Goal: Transaction & Acquisition: Purchase product/service

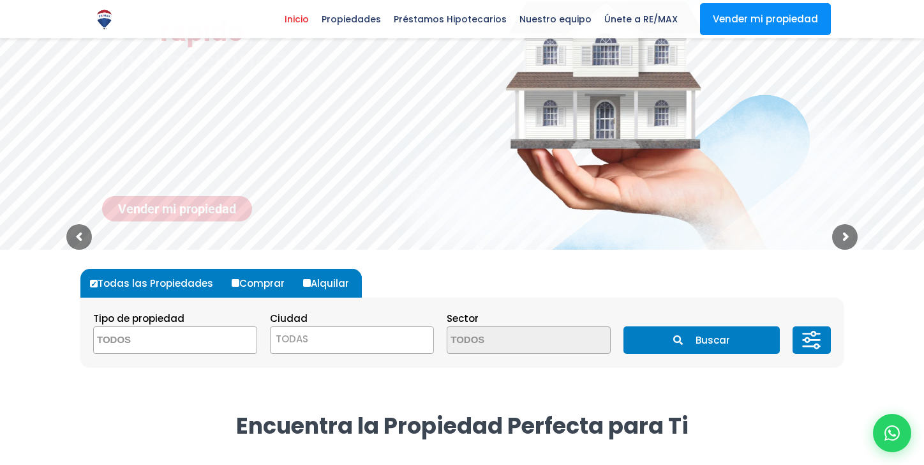
scroll to position [137, 0]
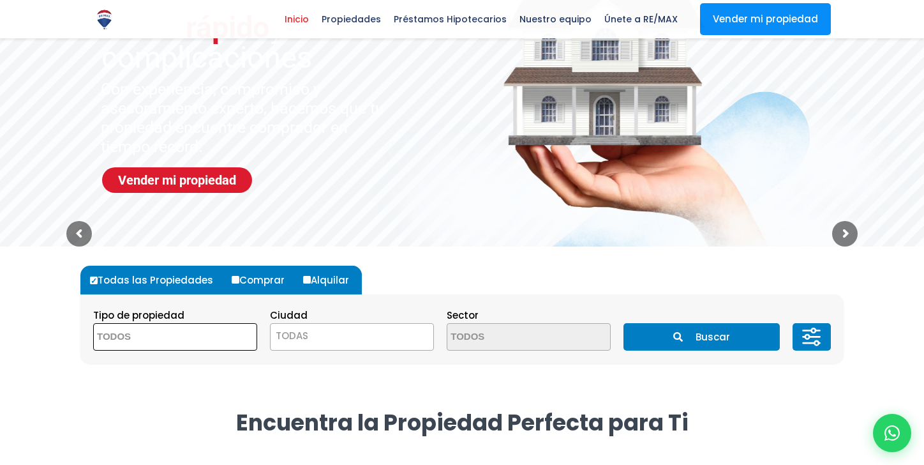
click at [184, 340] on textarea "Search" at bounding box center [156, 337] width 124 height 27
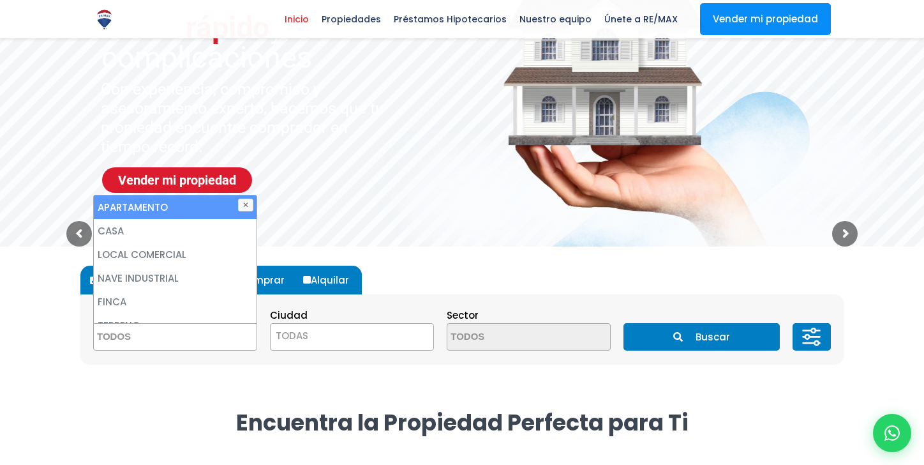
click at [151, 201] on li "APARTAMENTO" at bounding box center [175, 207] width 163 height 24
select select "apartment"
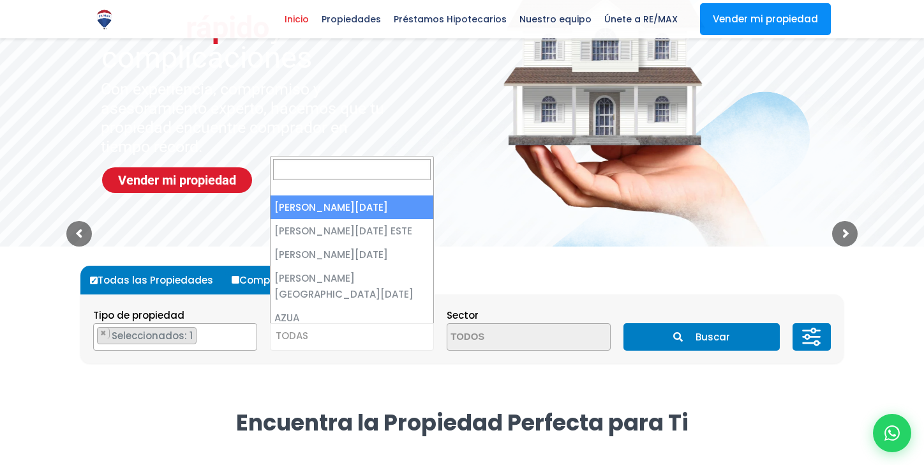
click at [301, 340] on span "TODAS" at bounding box center [292, 335] width 33 height 13
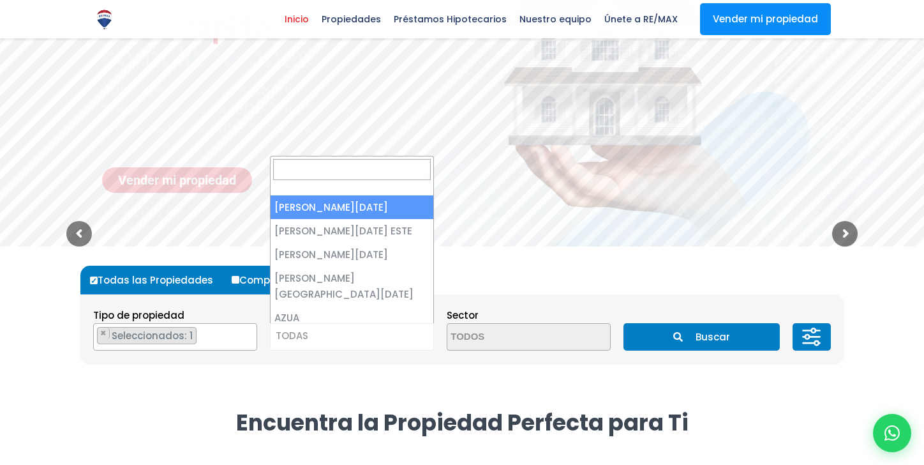
select select "1"
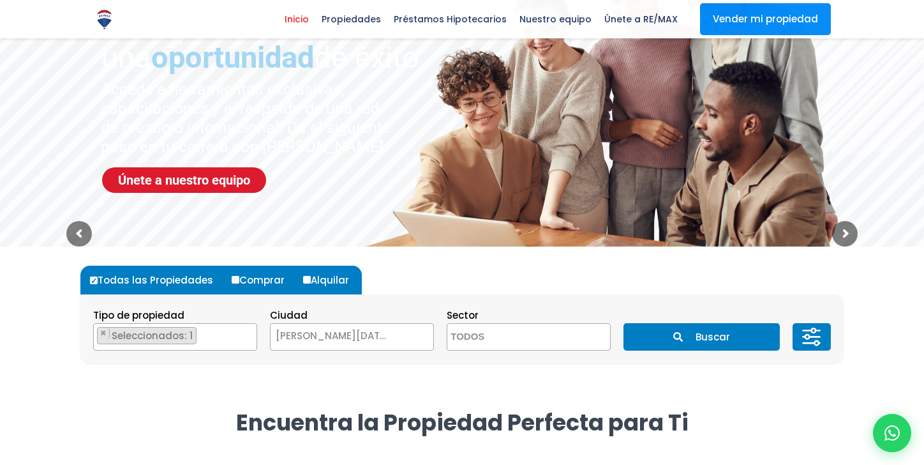
click at [234, 276] on input "Comprar" at bounding box center [236, 280] width 8 height 8
radio input "true"
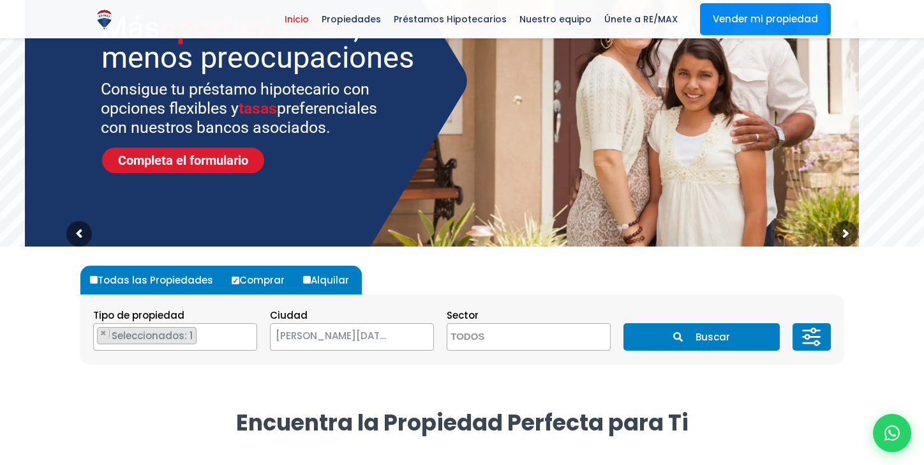
click at [710, 337] on button "Buscar" at bounding box center [702, 336] width 156 height 27
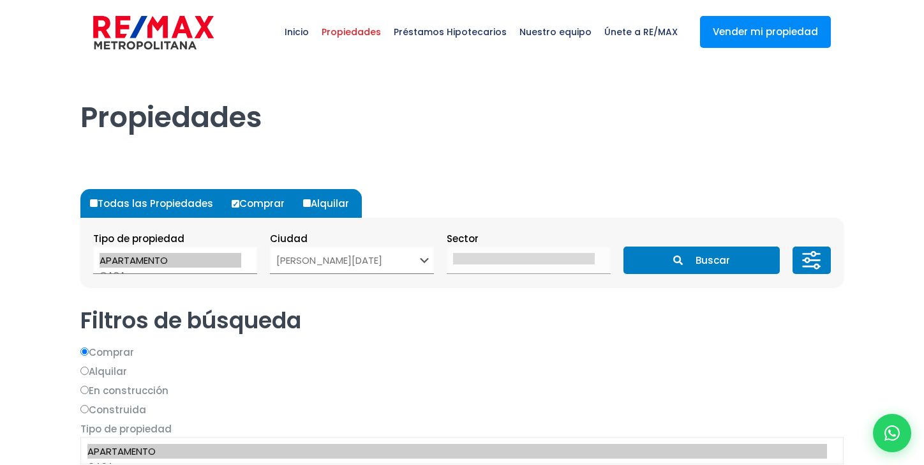
select select "1"
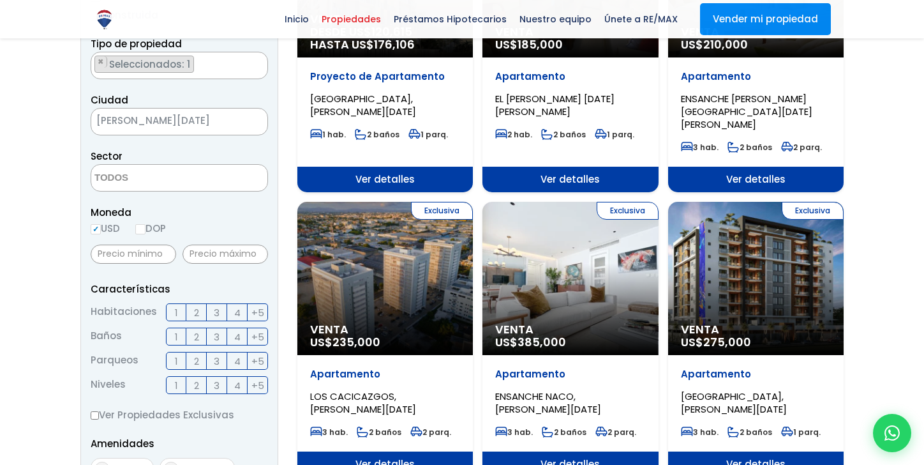
scroll to position [273, 0]
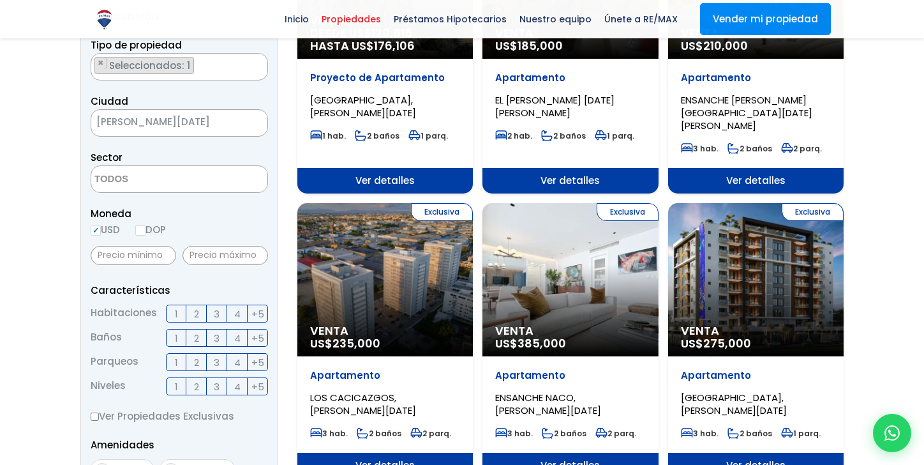
click at [194, 312] on span "2" at bounding box center [196, 314] width 5 height 16
click at [0, 0] on input "2" at bounding box center [0, 0] width 0 height 0
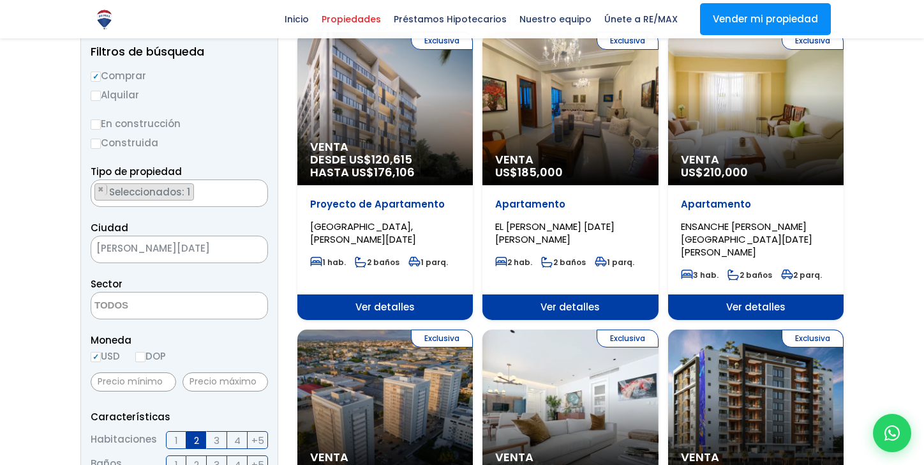
scroll to position [176, 0]
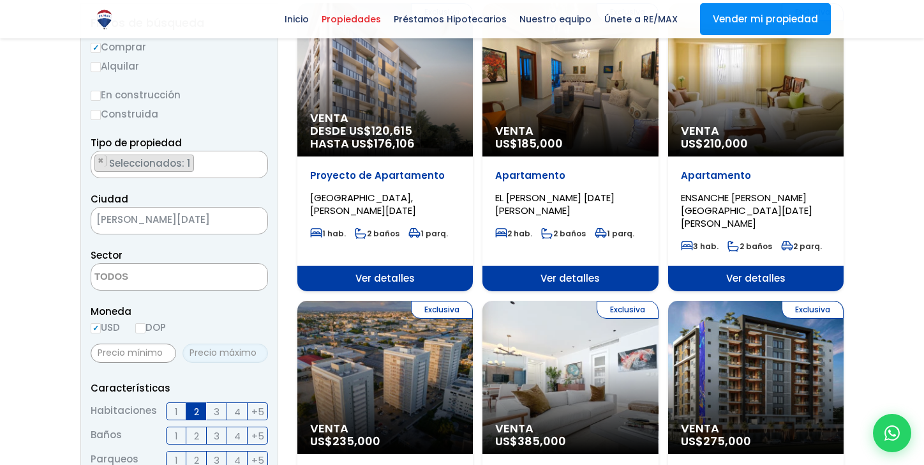
click at [223, 349] on input "text" at bounding box center [226, 352] width 86 height 19
type input "180,000"
click at [253, 315] on span "Moneda" at bounding box center [179, 311] width 177 height 16
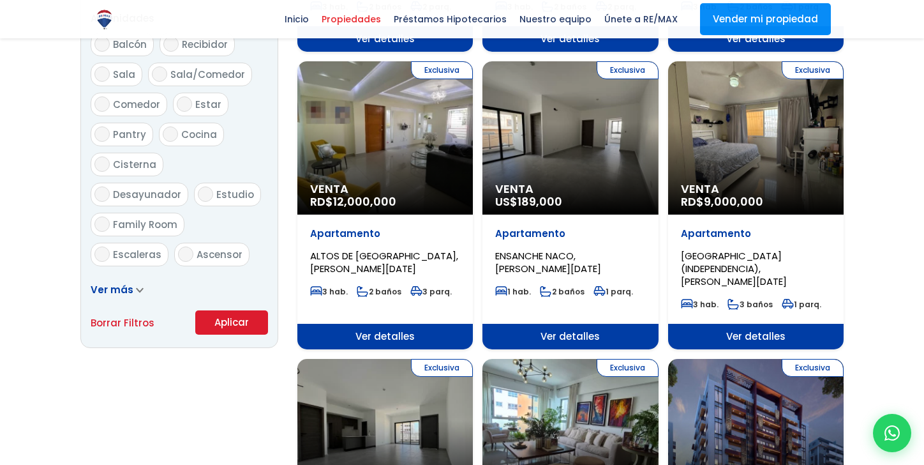
scroll to position [709, 0]
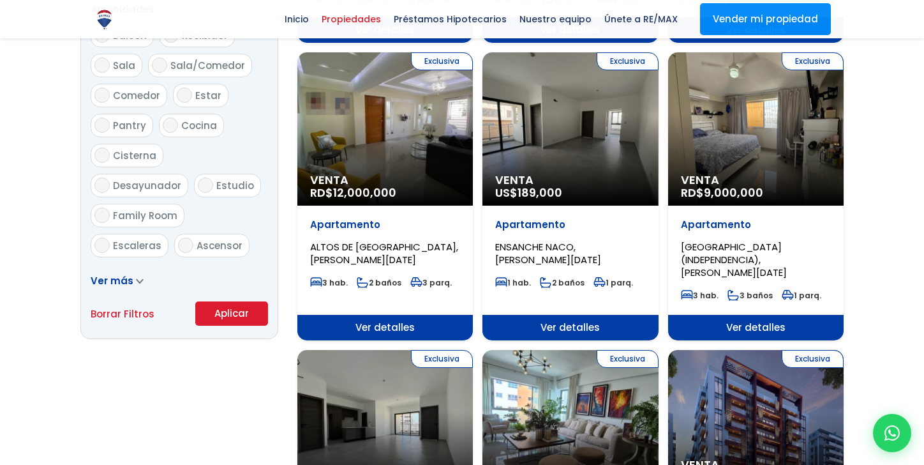
click at [227, 313] on button "Aplicar" at bounding box center [231, 313] width 73 height 24
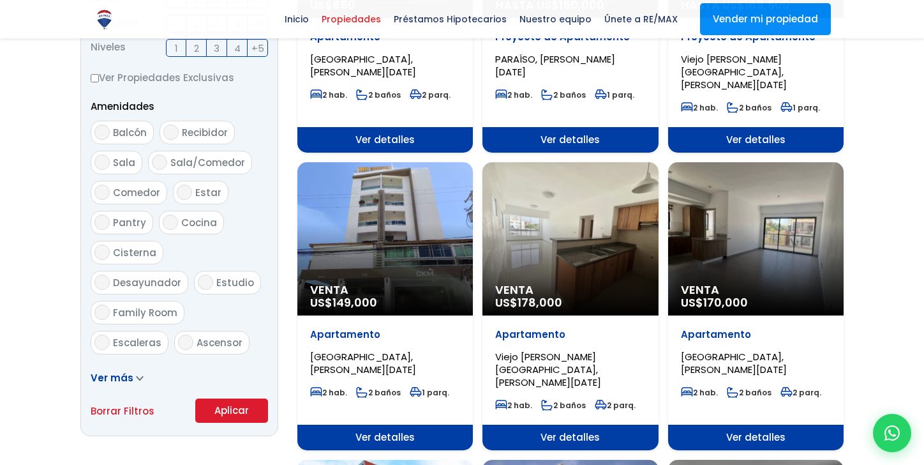
scroll to position [620, 0]
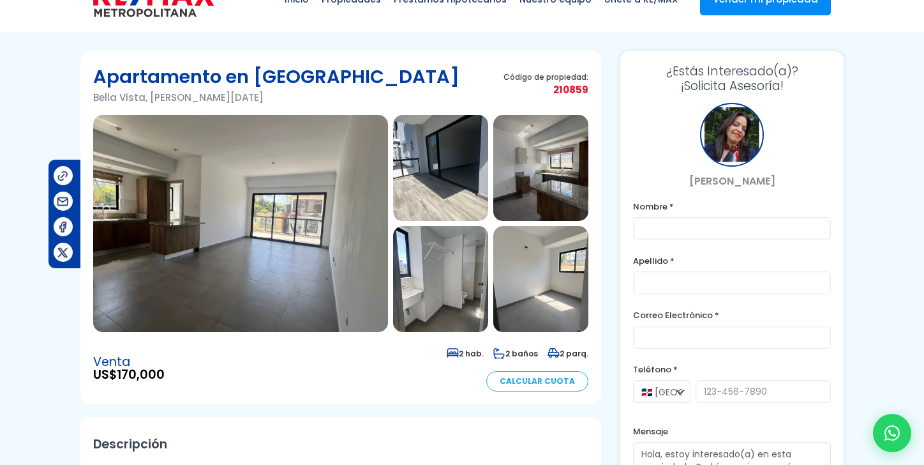
scroll to position [37, 0]
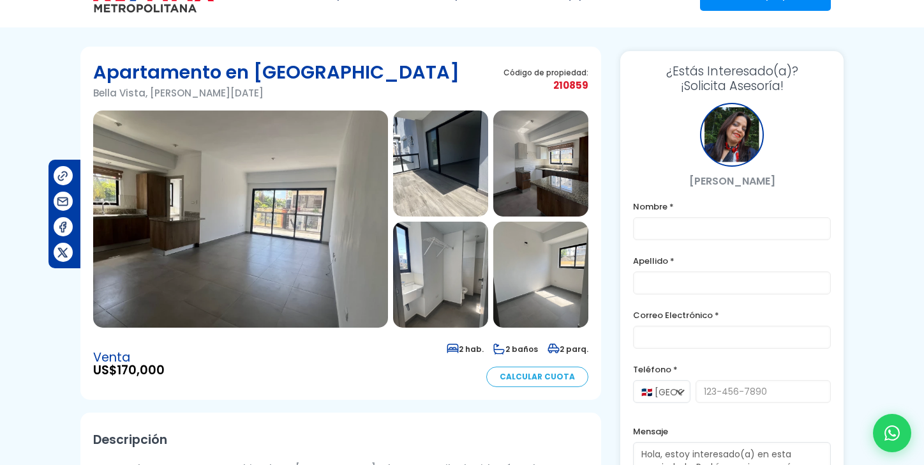
click at [260, 269] on img at bounding box center [240, 218] width 295 height 217
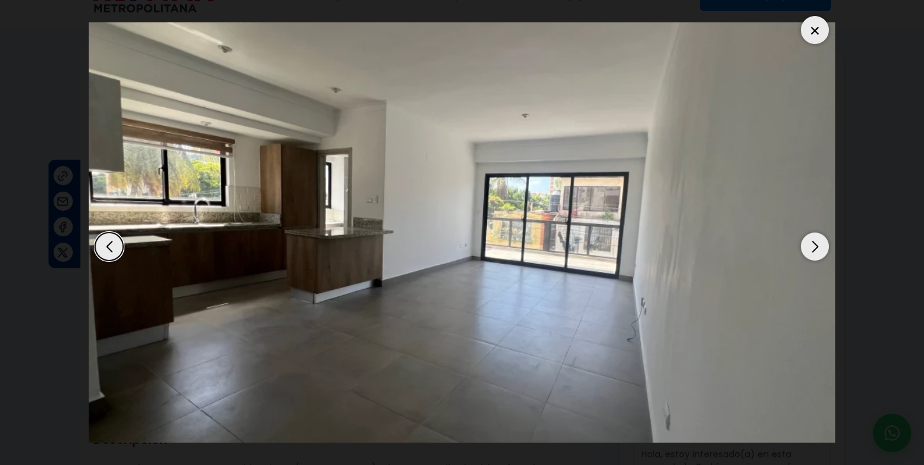
click at [809, 246] on div "Next slide" at bounding box center [815, 246] width 28 height 28
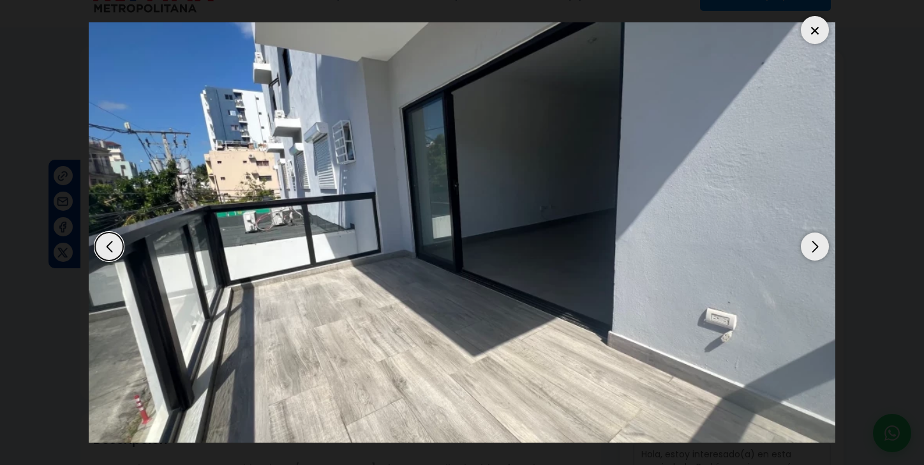
click at [809, 246] on div "Next slide" at bounding box center [815, 246] width 28 height 28
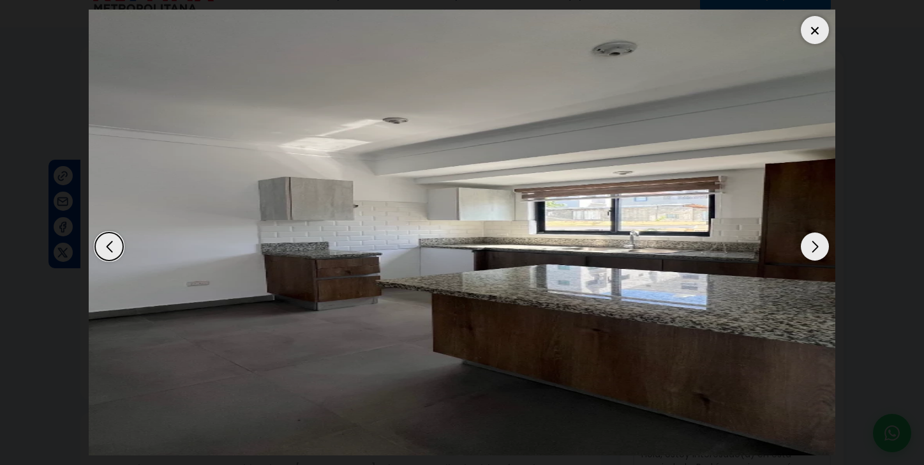
click at [809, 246] on div "Next slide" at bounding box center [815, 246] width 28 height 28
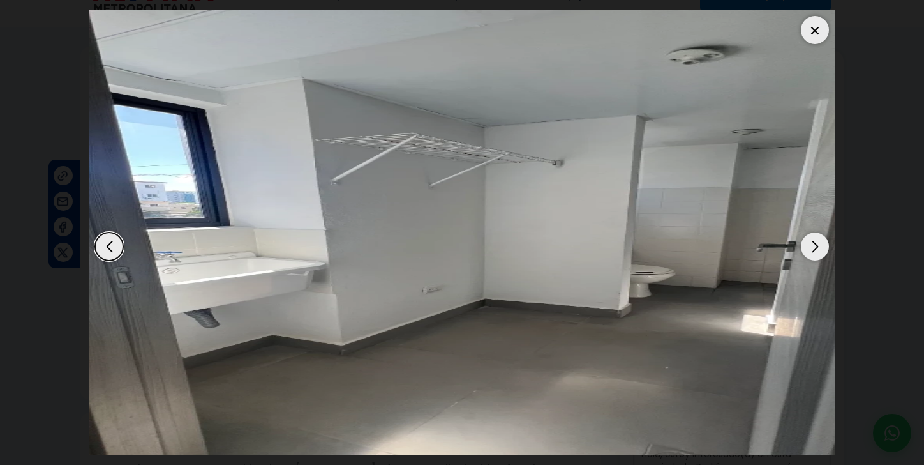
click at [809, 246] on div "Next slide" at bounding box center [815, 246] width 28 height 28
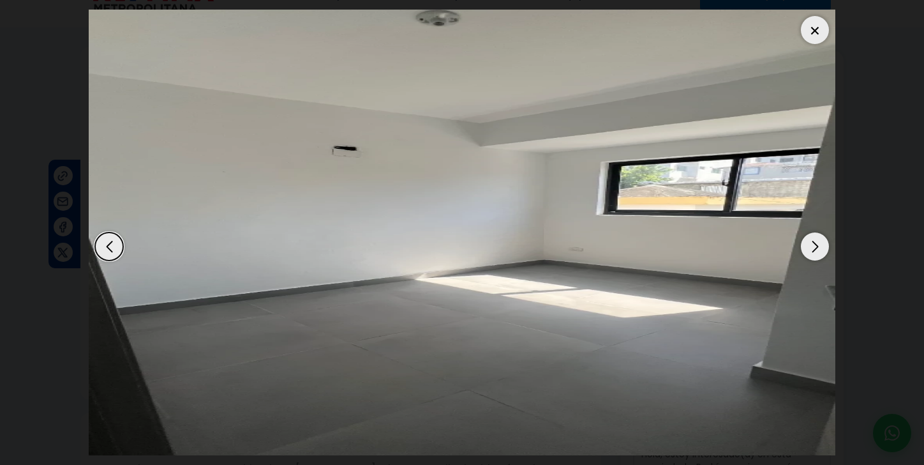
click at [809, 246] on div "Next slide" at bounding box center [815, 246] width 28 height 28
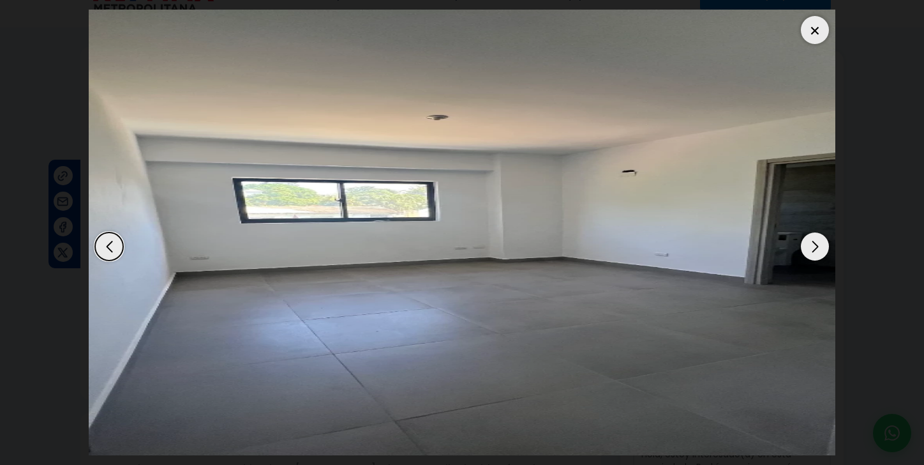
click at [809, 246] on div "Next slide" at bounding box center [815, 246] width 28 height 28
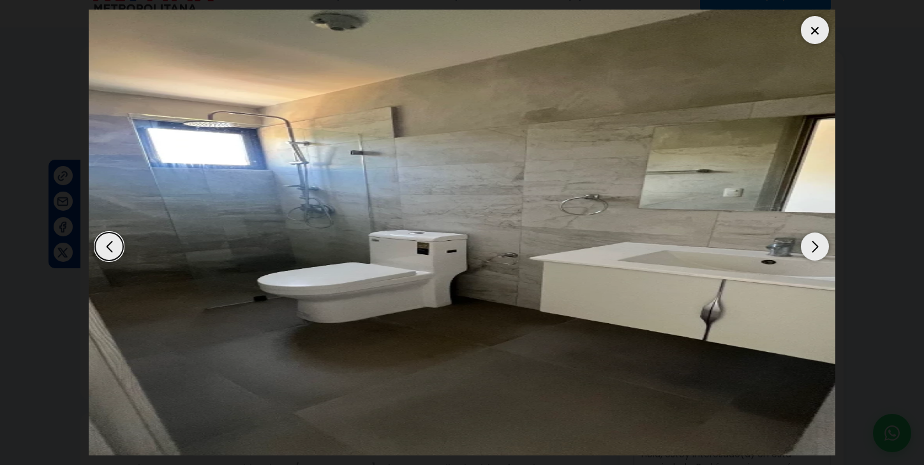
click at [809, 246] on div "Next slide" at bounding box center [815, 246] width 28 height 28
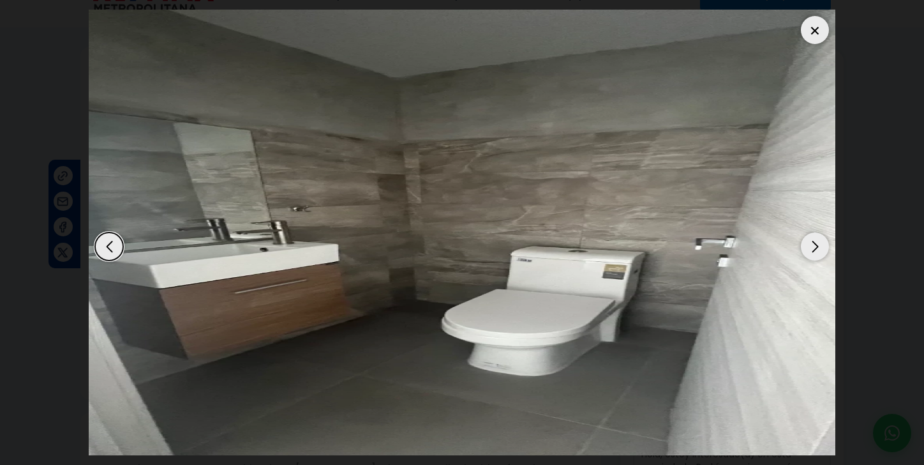
click at [809, 246] on div "Next slide" at bounding box center [815, 246] width 28 height 28
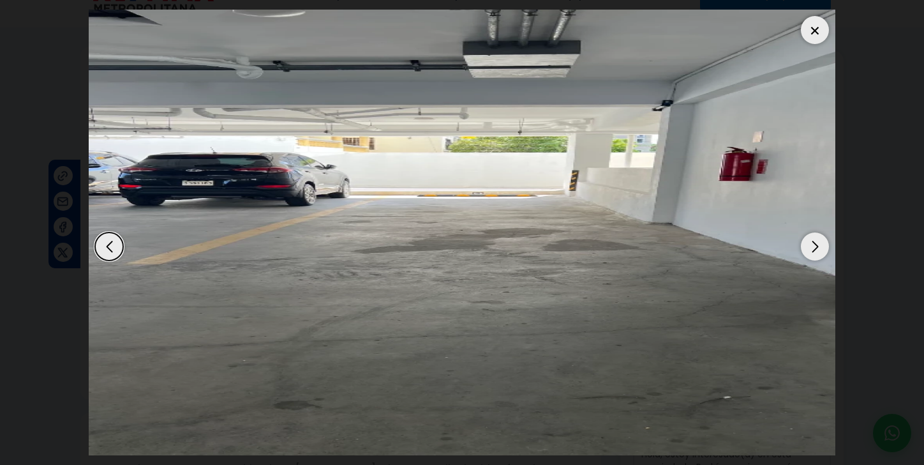
click at [809, 246] on div "Next slide" at bounding box center [815, 246] width 28 height 28
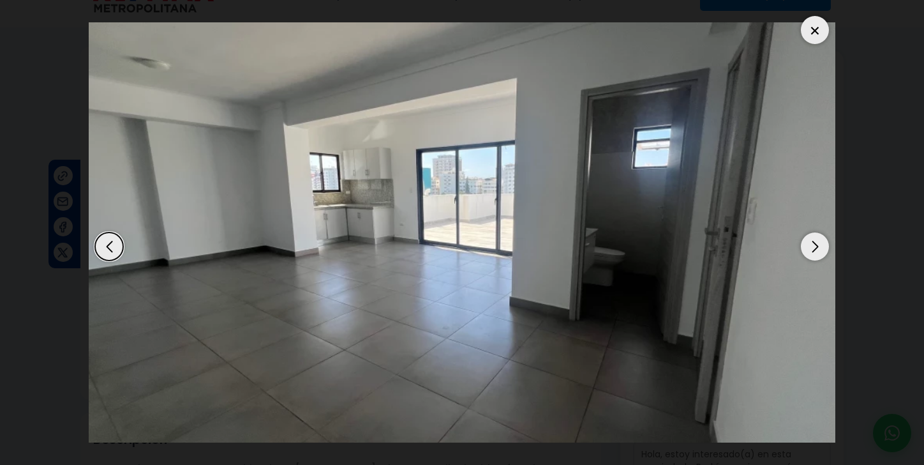
click at [809, 246] on div "Next slide" at bounding box center [815, 246] width 28 height 28
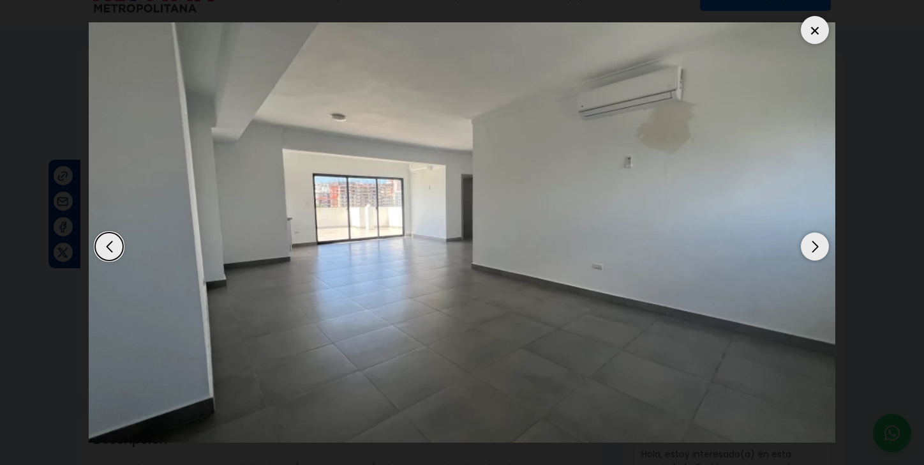
click at [809, 246] on div "Next slide" at bounding box center [815, 246] width 28 height 28
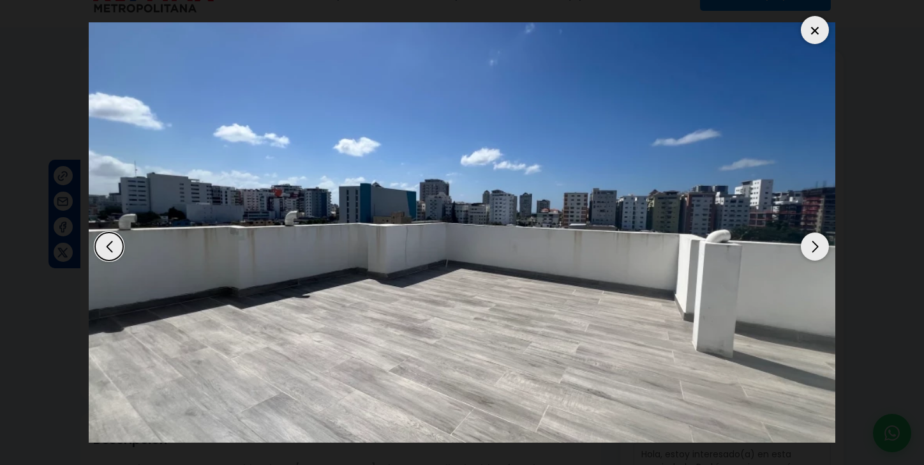
click at [809, 246] on div "Next slide" at bounding box center [815, 246] width 28 height 28
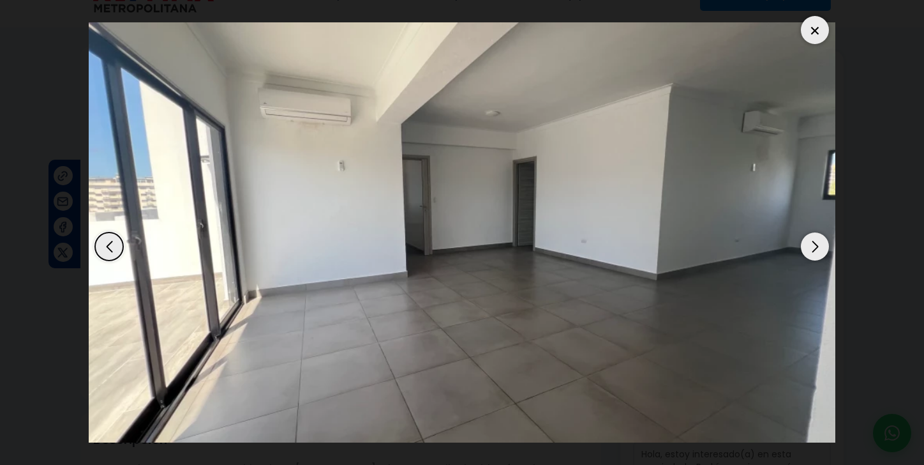
click at [809, 246] on div "Next slide" at bounding box center [815, 246] width 28 height 28
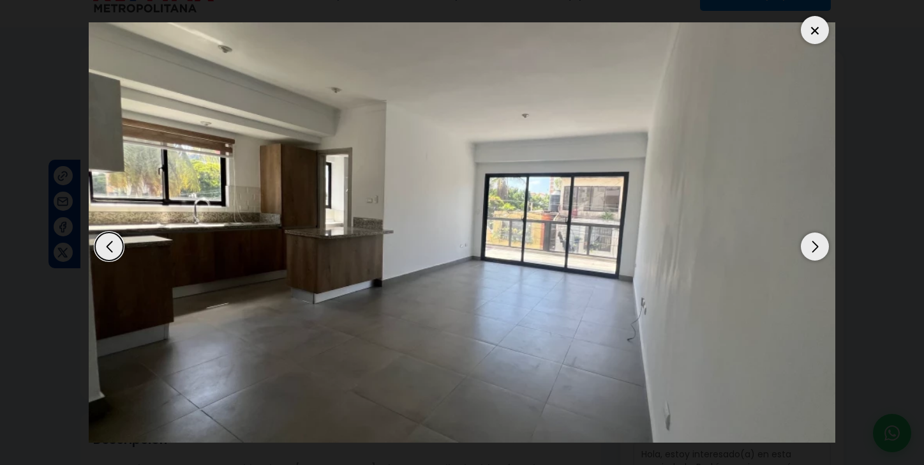
click at [809, 246] on div "Next slide" at bounding box center [815, 246] width 28 height 28
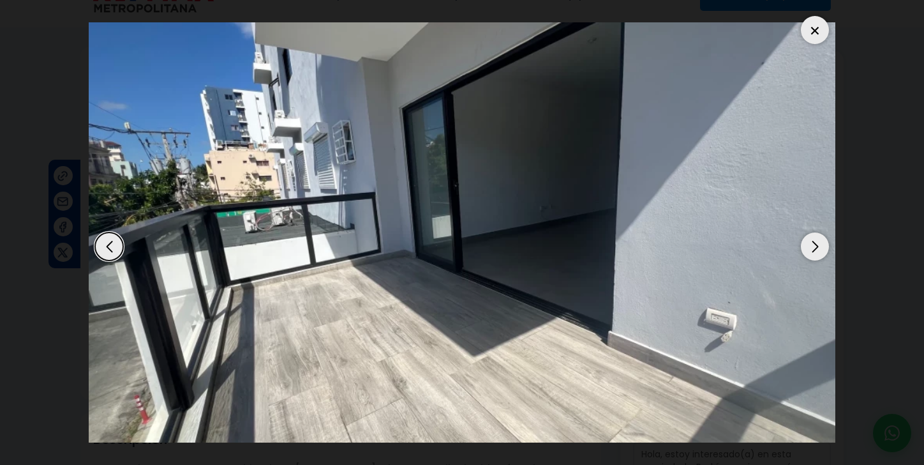
click at [809, 246] on div "Next slide" at bounding box center [815, 246] width 28 height 28
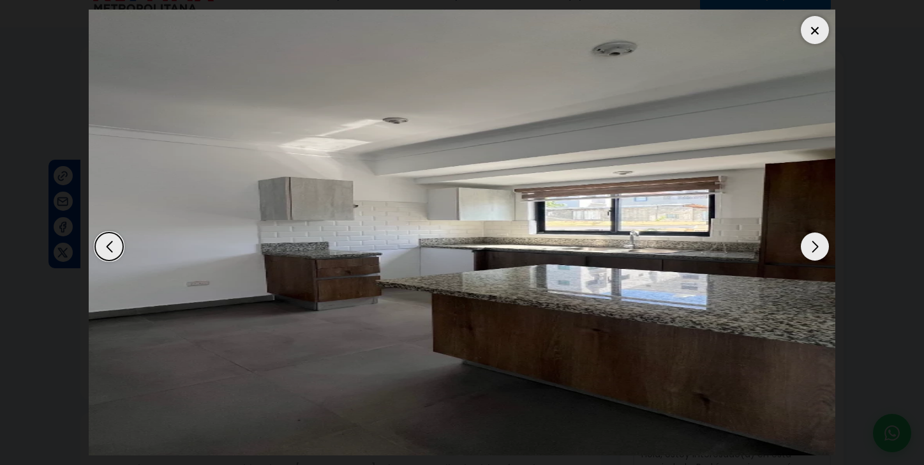
click at [823, 31] on div at bounding box center [815, 30] width 28 height 28
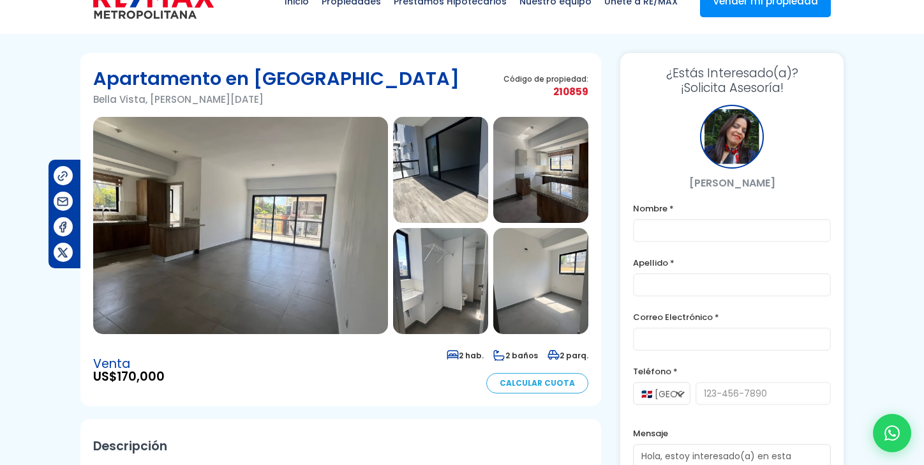
scroll to position [62, 0]
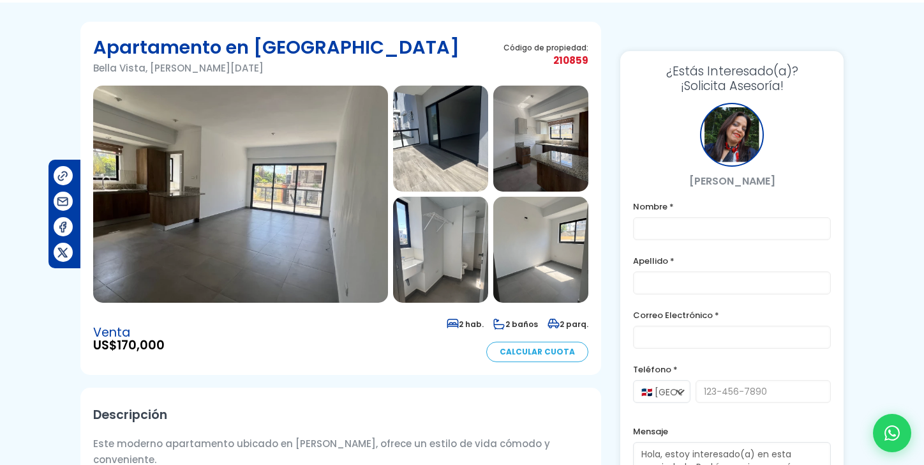
click at [254, 191] on img at bounding box center [240, 194] width 295 height 217
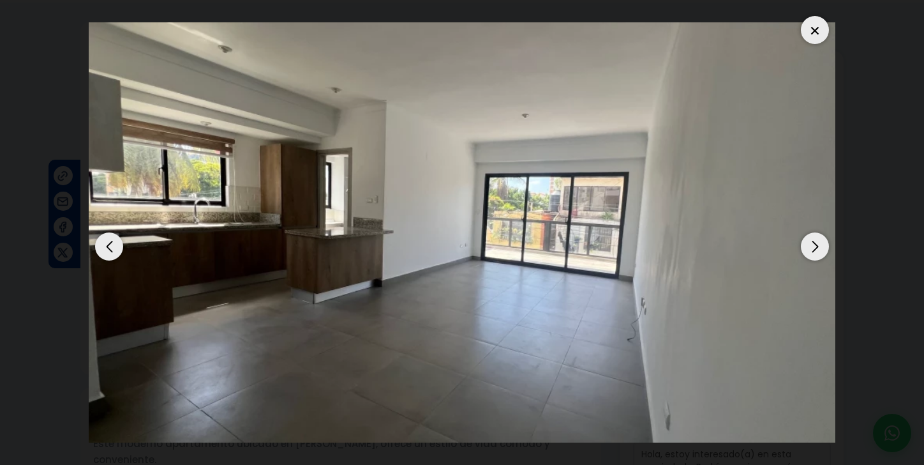
click at [820, 28] on div at bounding box center [815, 30] width 28 height 28
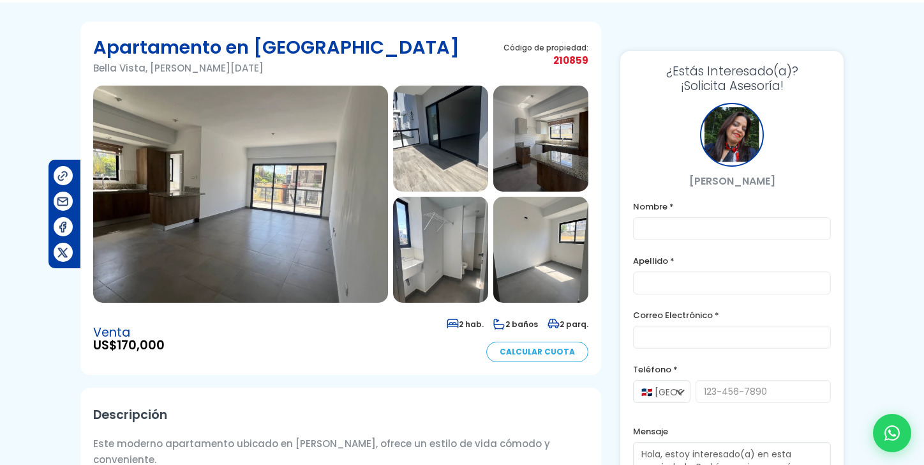
scroll to position [0, 0]
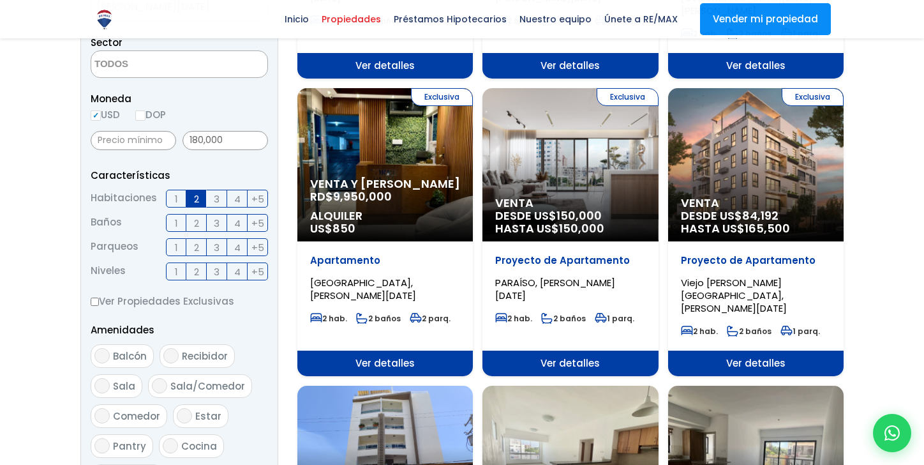
scroll to position [386, 0]
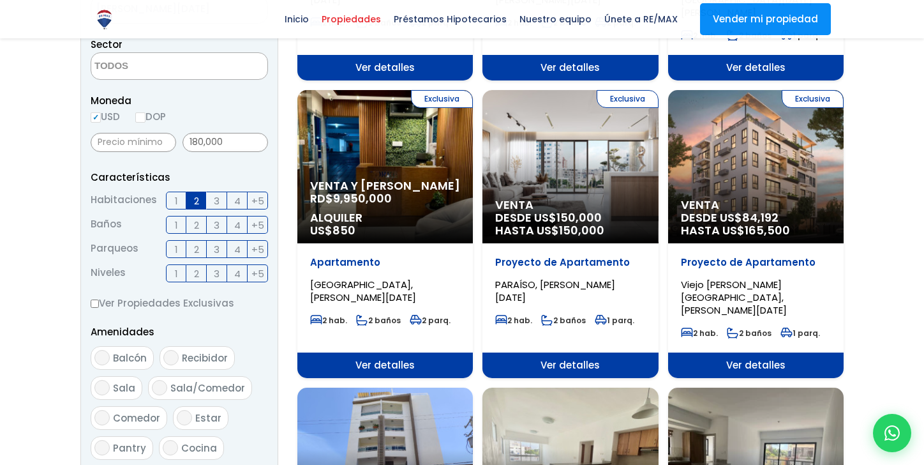
click at [473, 80] on span "Ver detalles" at bounding box center [385, 68] width 176 height 26
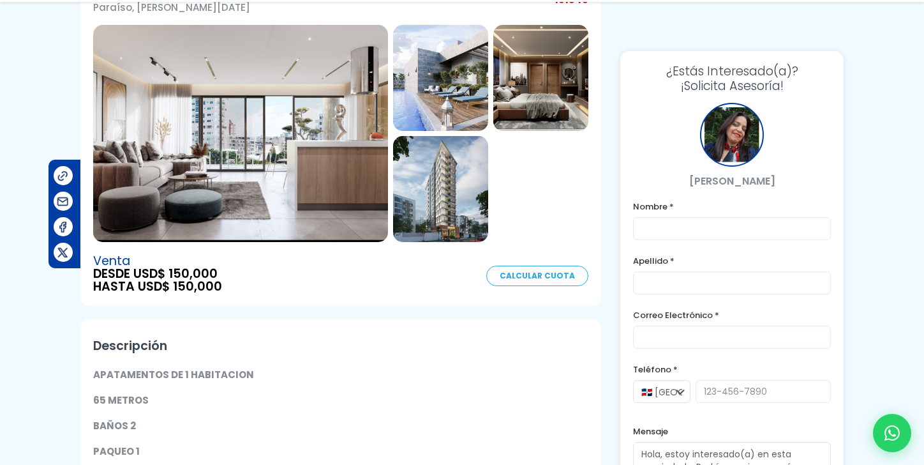
scroll to position [130, 0]
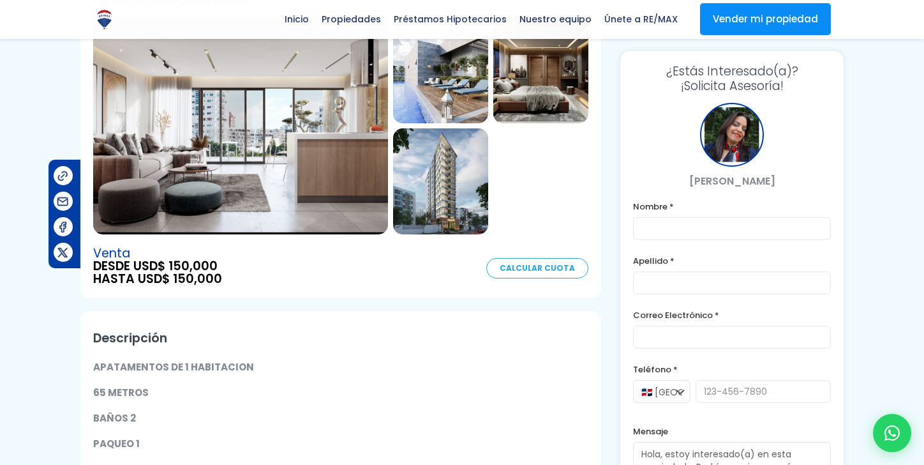
click at [213, 152] on img at bounding box center [240, 125] width 295 height 217
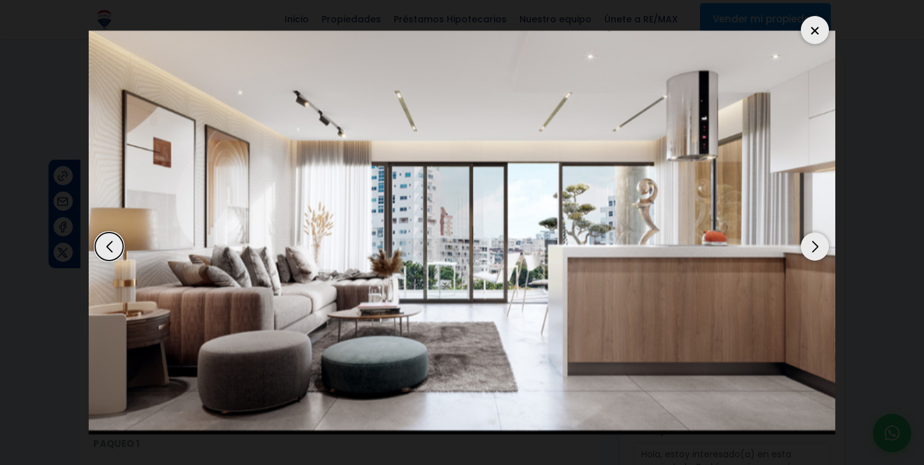
click at [814, 246] on div "Next slide" at bounding box center [815, 246] width 28 height 28
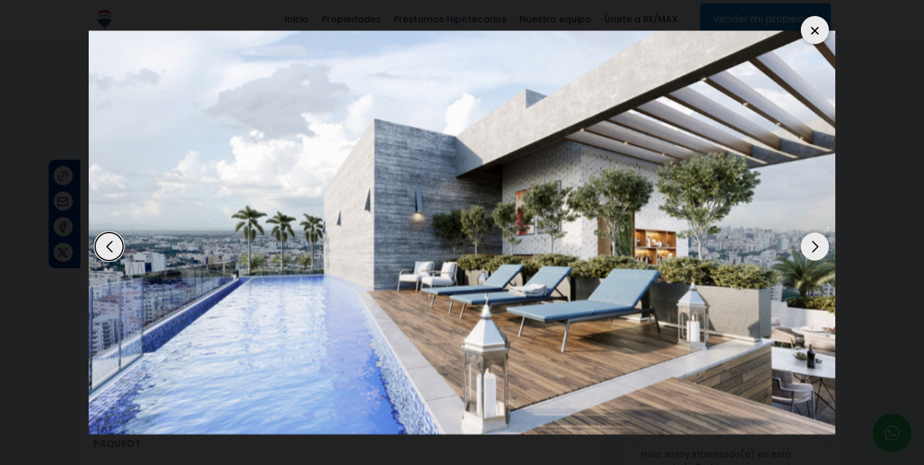
click at [814, 246] on div "Next slide" at bounding box center [815, 246] width 28 height 28
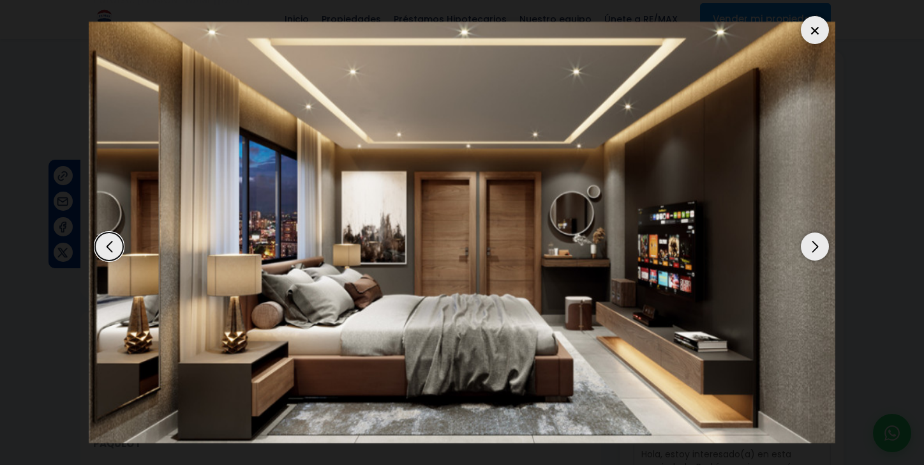
click at [814, 246] on div "Next slide" at bounding box center [815, 246] width 28 height 28
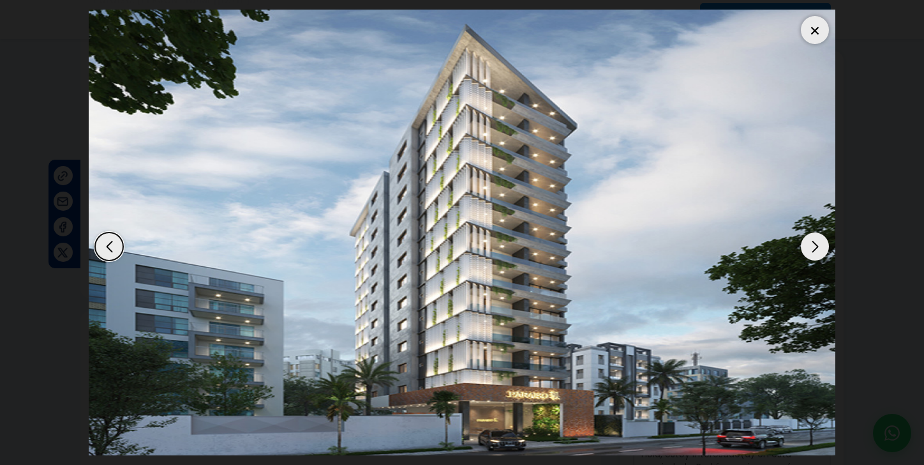
click at [814, 27] on div at bounding box center [815, 30] width 28 height 28
